Goal: Transaction & Acquisition: Purchase product/service

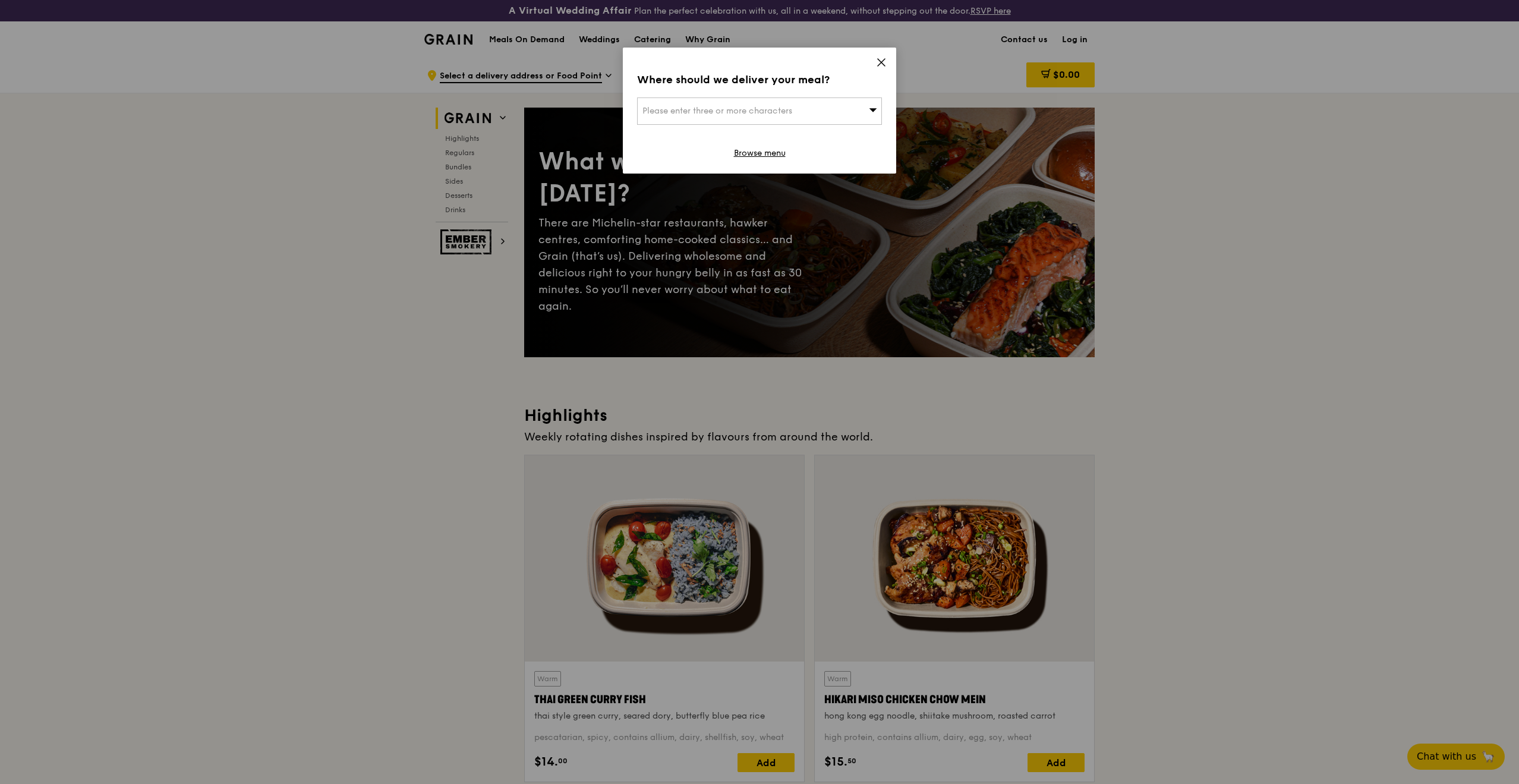
click at [889, 62] on div "Where should we deliver your meal? Please enter three or more characters Browse…" at bounding box center [759, 111] width 273 height 126
click at [883, 59] on icon at bounding box center [881, 62] width 11 height 11
click at [878, 62] on icon at bounding box center [881, 62] width 11 height 11
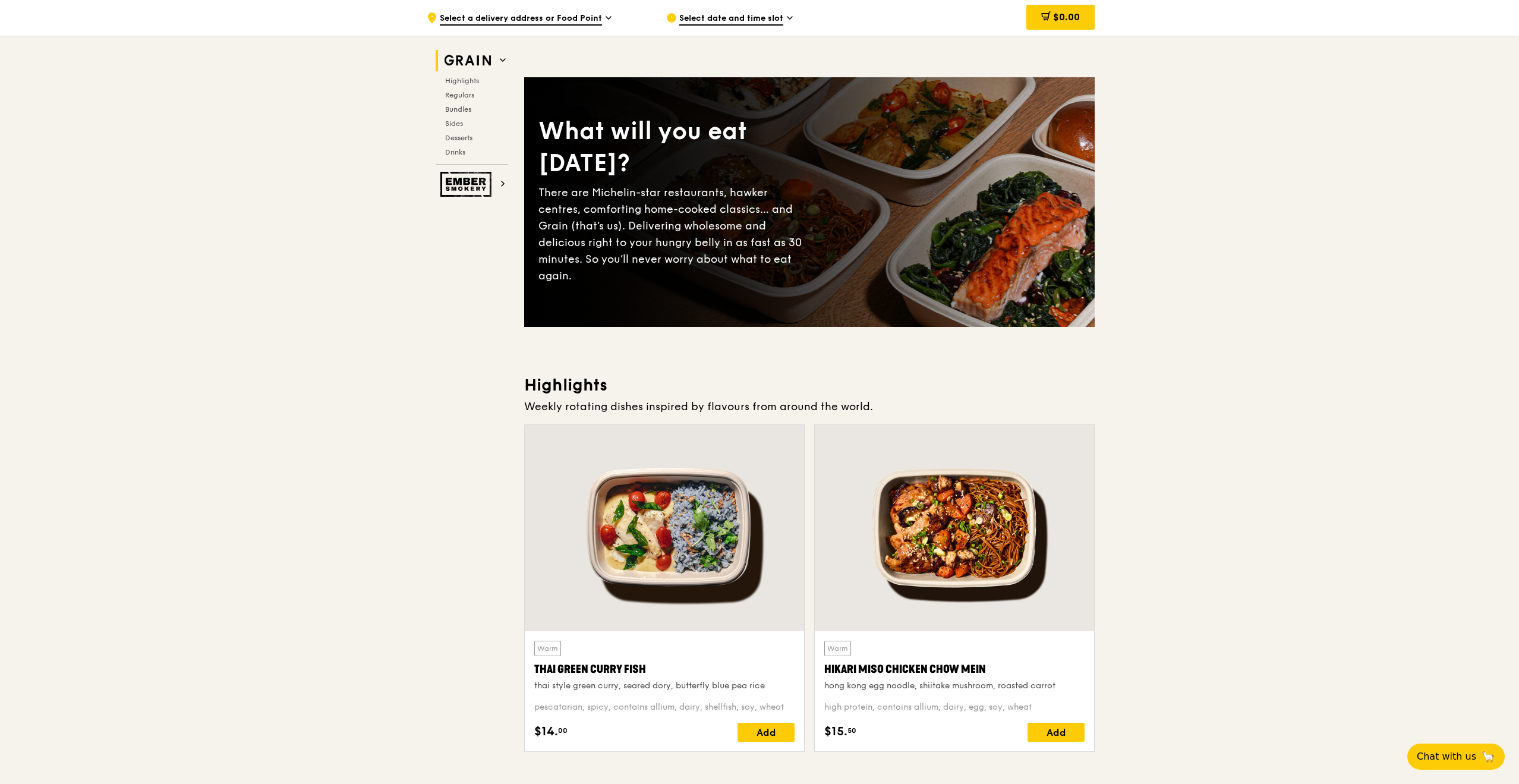
scroll to position [59, 0]
